Goal: Information Seeking & Learning: Learn about a topic

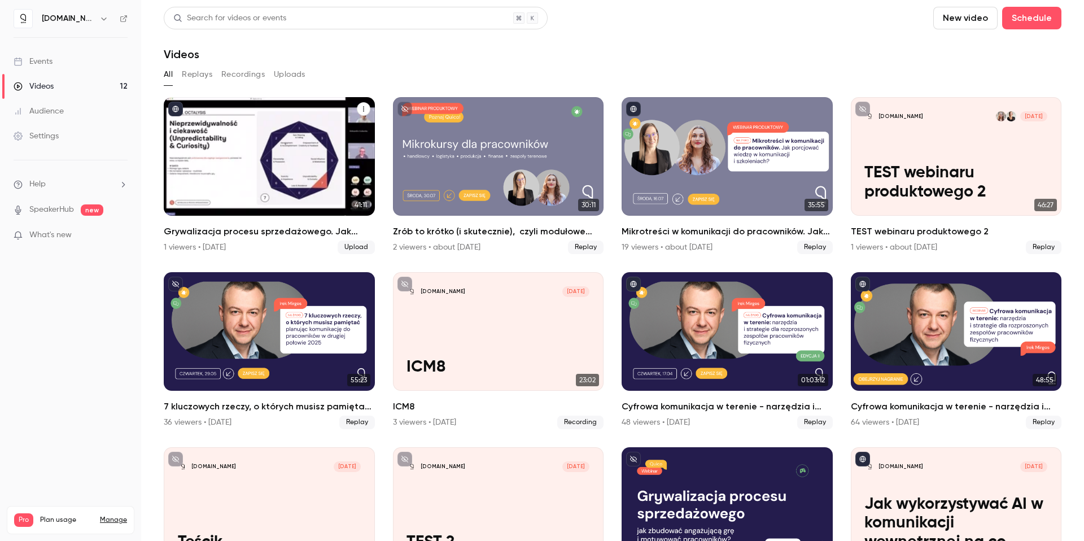
click at [237, 230] on h2 "Grywalizacja procesu sprzedażowego. Jak zbudować angażującą grę  i motywować pr…" at bounding box center [269, 232] width 211 height 14
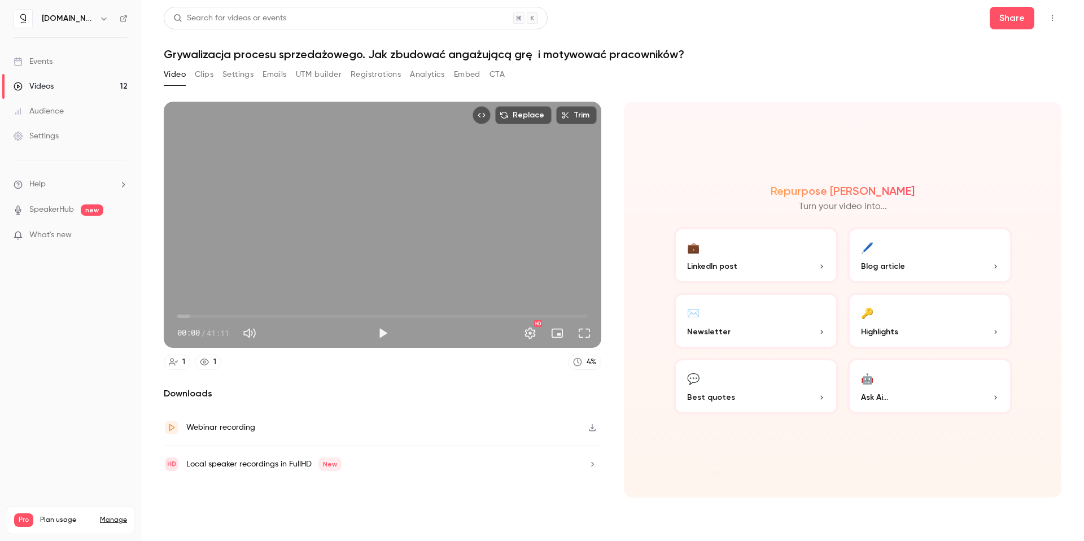
click at [373, 74] on button "Registrations" at bounding box center [376, 74] width 50 height 18
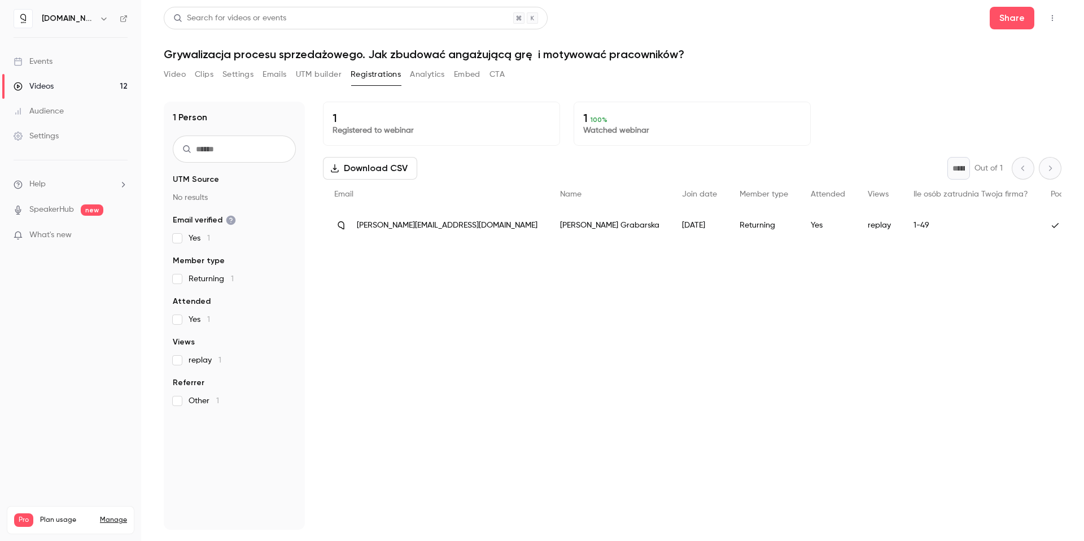
click at [585, 370] on div "1 Registered to webinar 1 100 % Watched webinar Download CSV * Out of 1 Email N…" at bounding box center [692, 316] width 738 height 428
click at [102, 91] on link "Videos 12" at bounding box center [70, 86] width 141 height 25
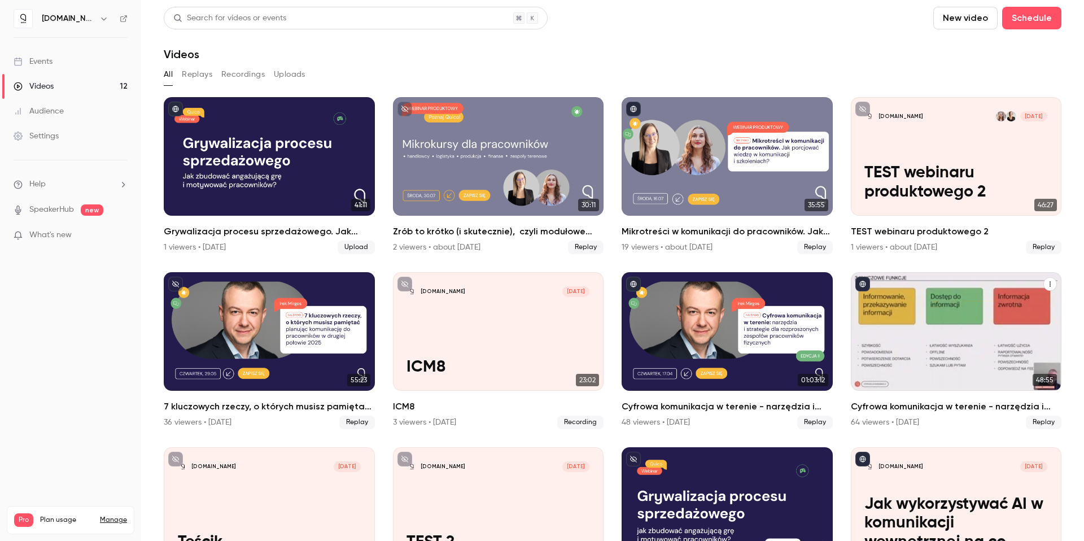
click at [933, 402] on h2 "Cyfrowa komunikacja w terenie - narzędzia i strategie dla rozproszonych zespołó…" at bounding box center [956, 407] width 211 height 14
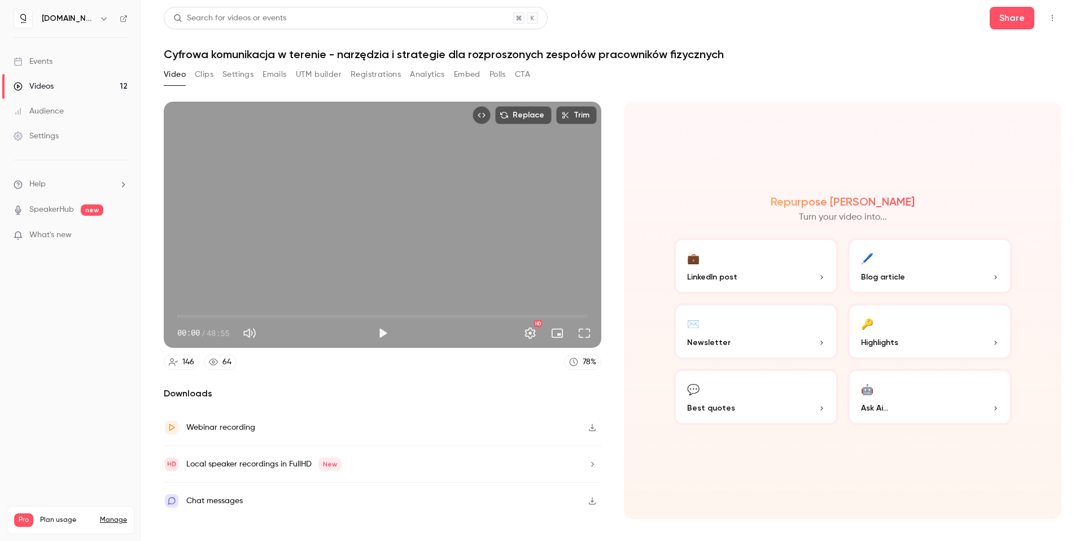
click at [380, 73] on button "Registrations" at bounding box center [376, 74] width 50 height 18
